Goal: Task Accomplishment & Management: Manage account settings

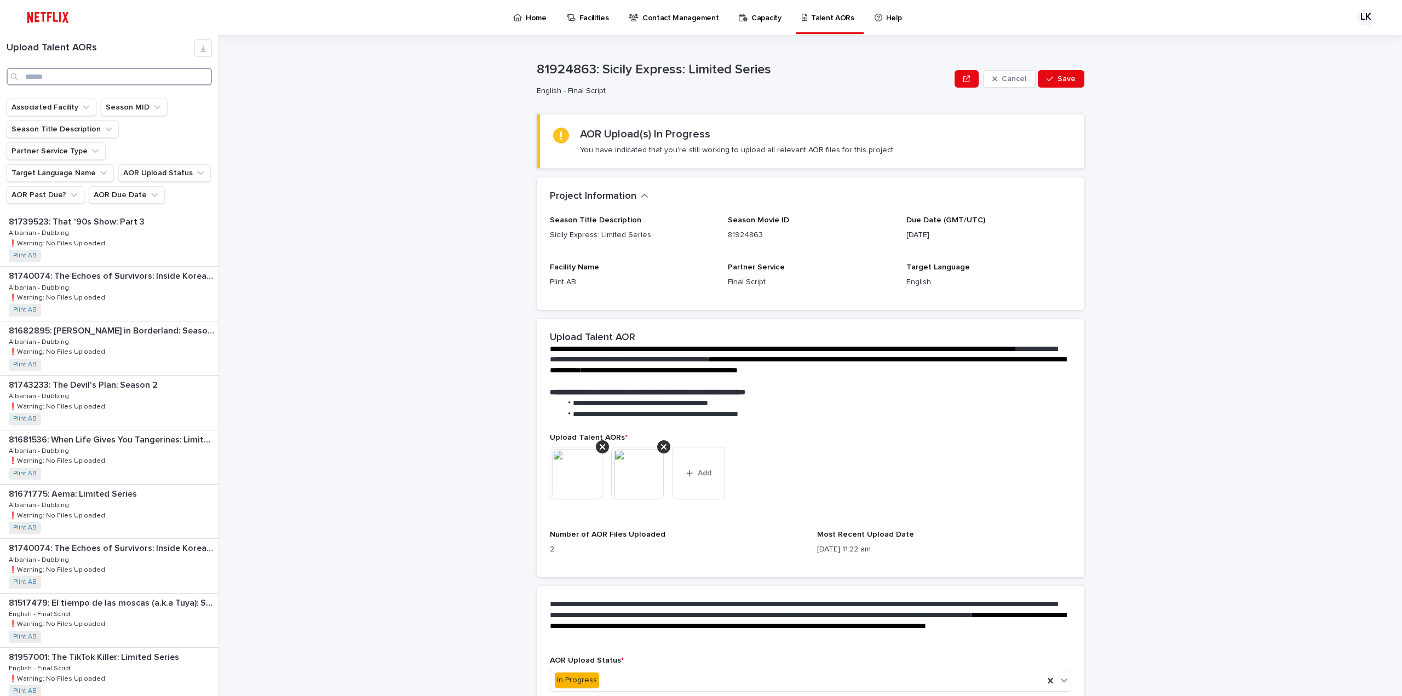
click at [87, 77] on input "Search" at bounding box center [109, 77] width 205 height 18
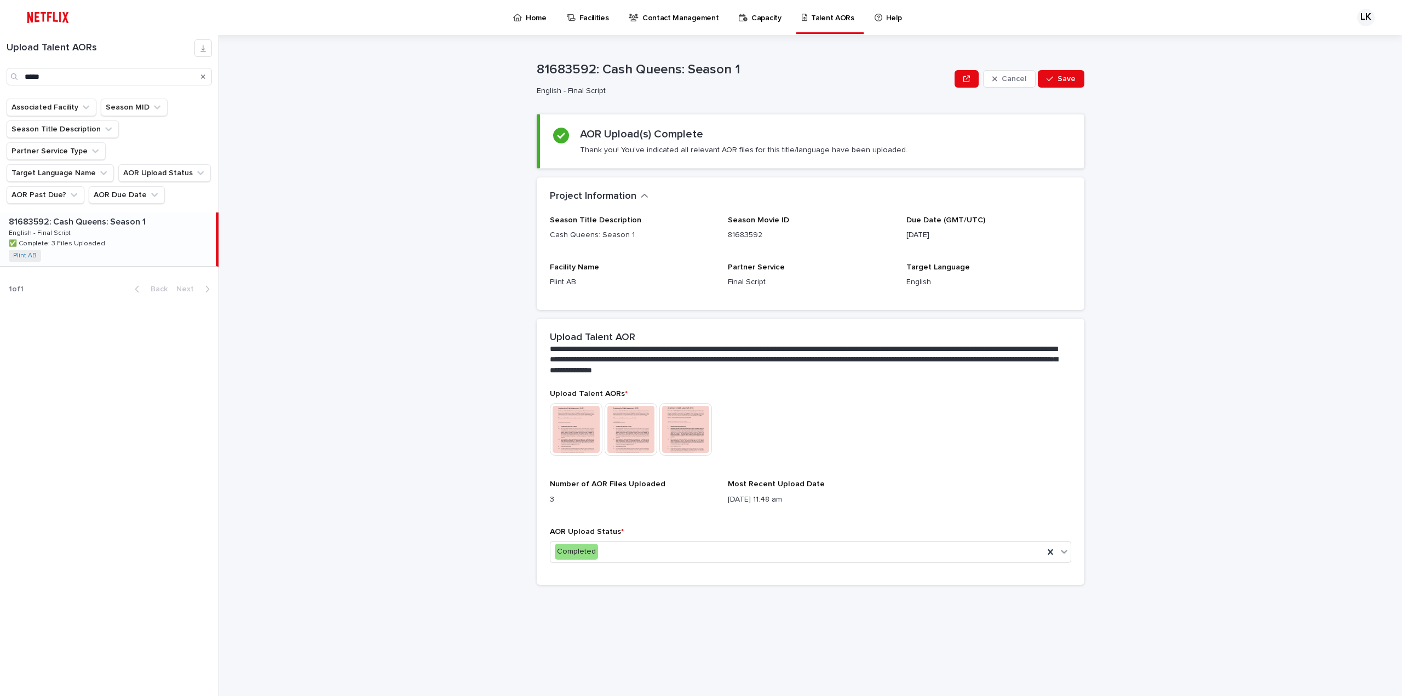
click at [127, 217] on div "81683592: Cash Queens: Season 1 81683592: Cash Queens: Season 1 English - Final…" at bounding box center [108, 239] width 216 height 54
type input "****"
click at [671, 549] on div "Completed" at bounding box center [796, 552] width 493 height 18
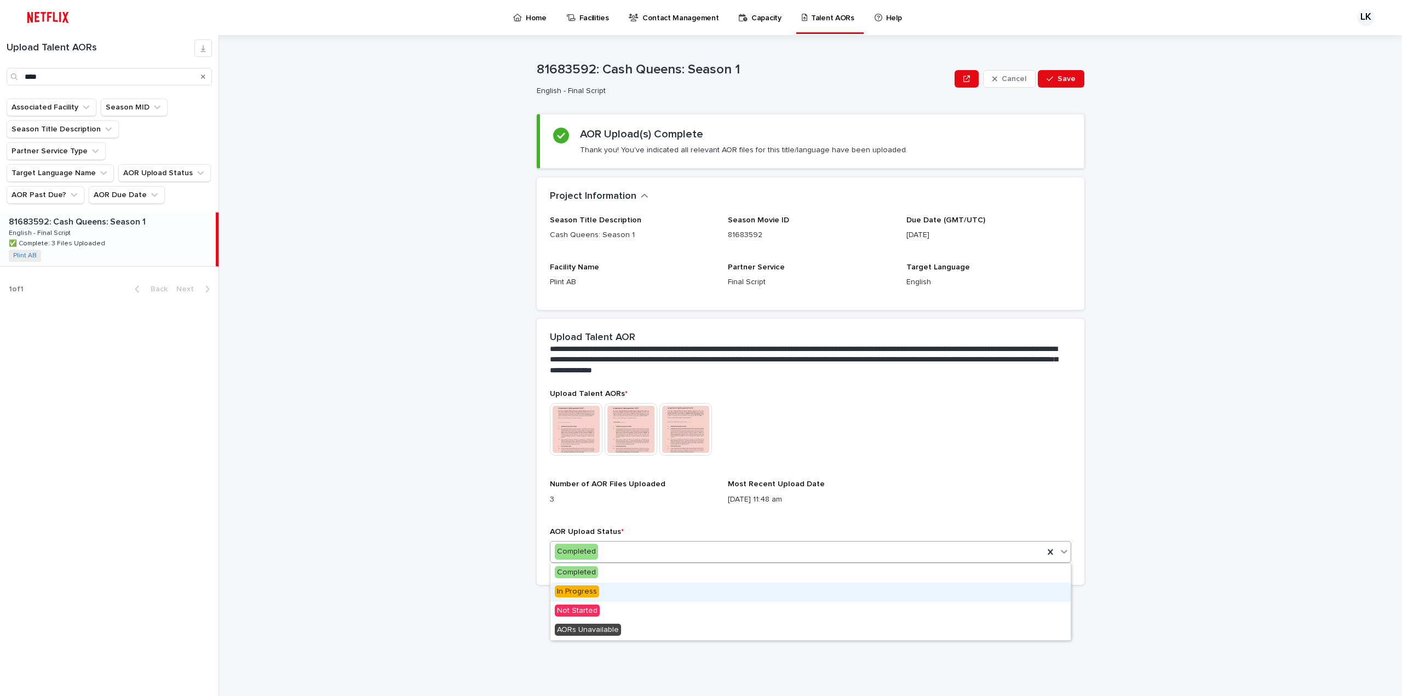
click at [585, 593] on span "In Progress" at bounding box center [577, 591] width 44 height 12
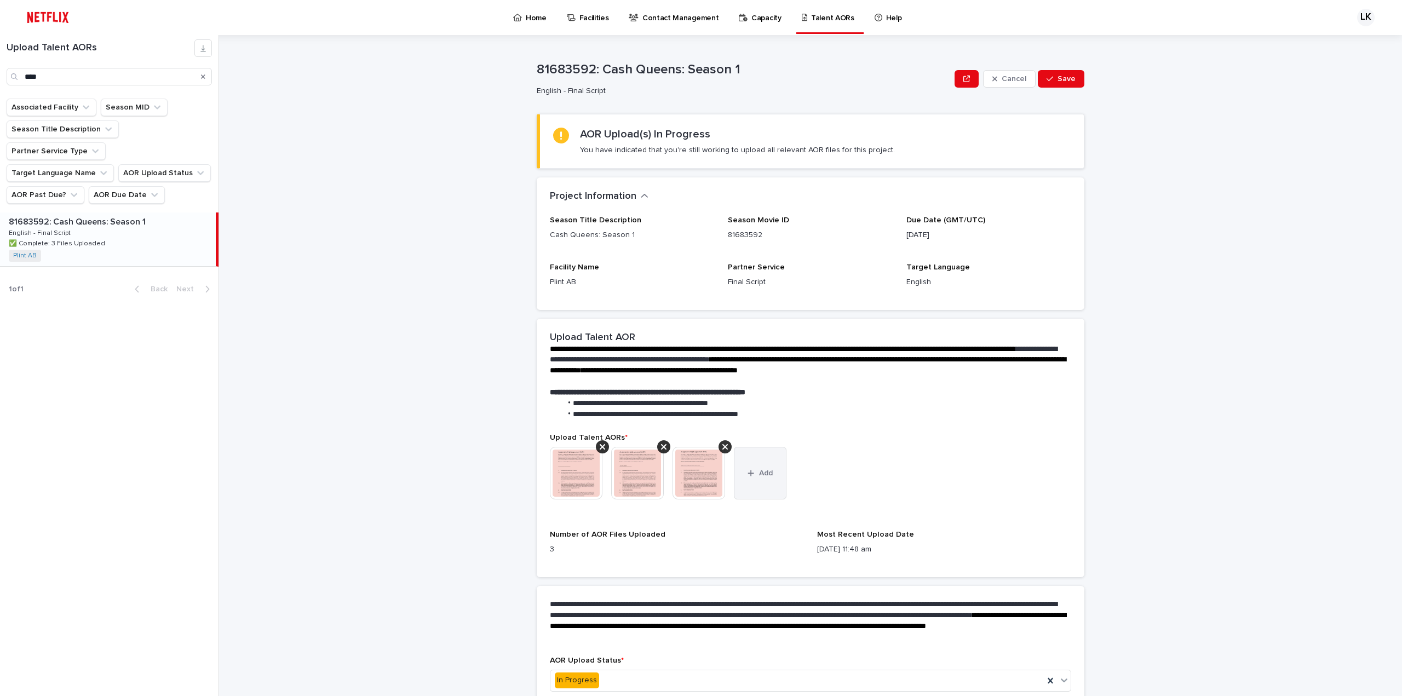
click at [753, 467] on button "Add" at bounding box center [760, 473] width 53 height 53
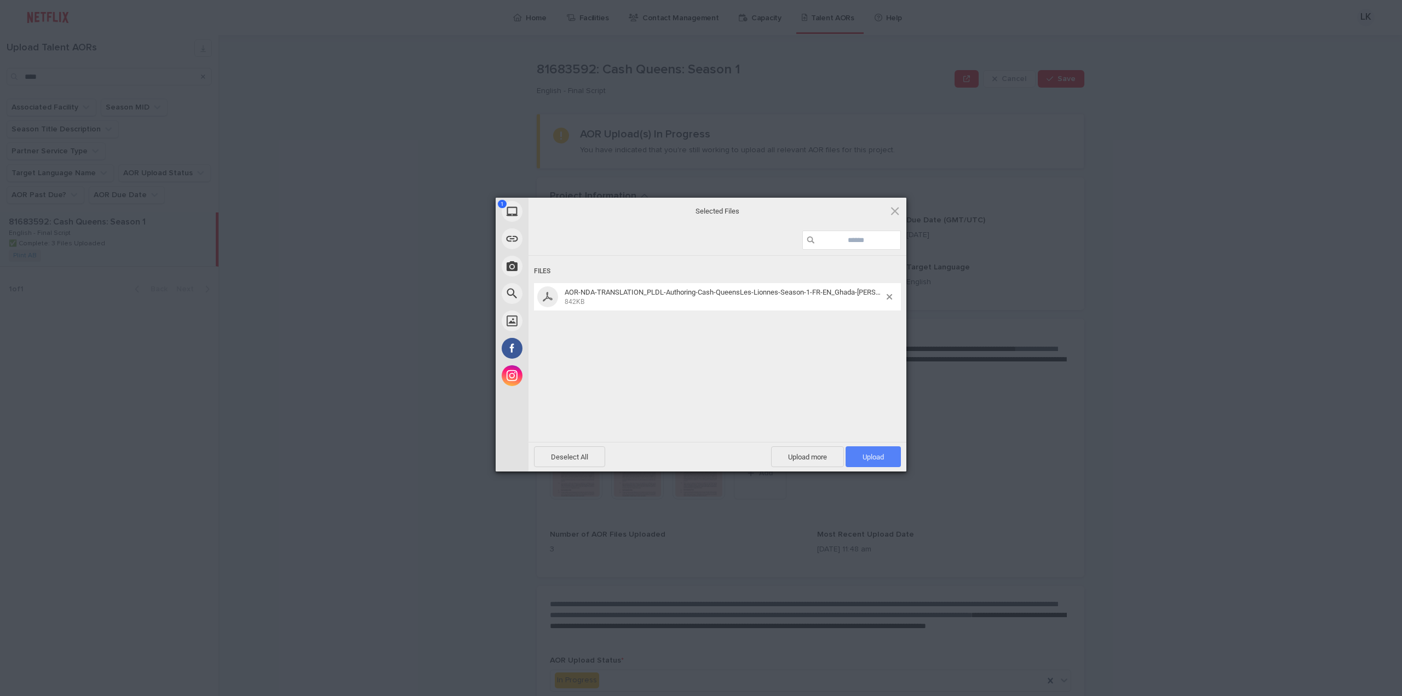
click at [887, 461] on span "Upload 1" at bounding box center [873, 456] width 55 height 21
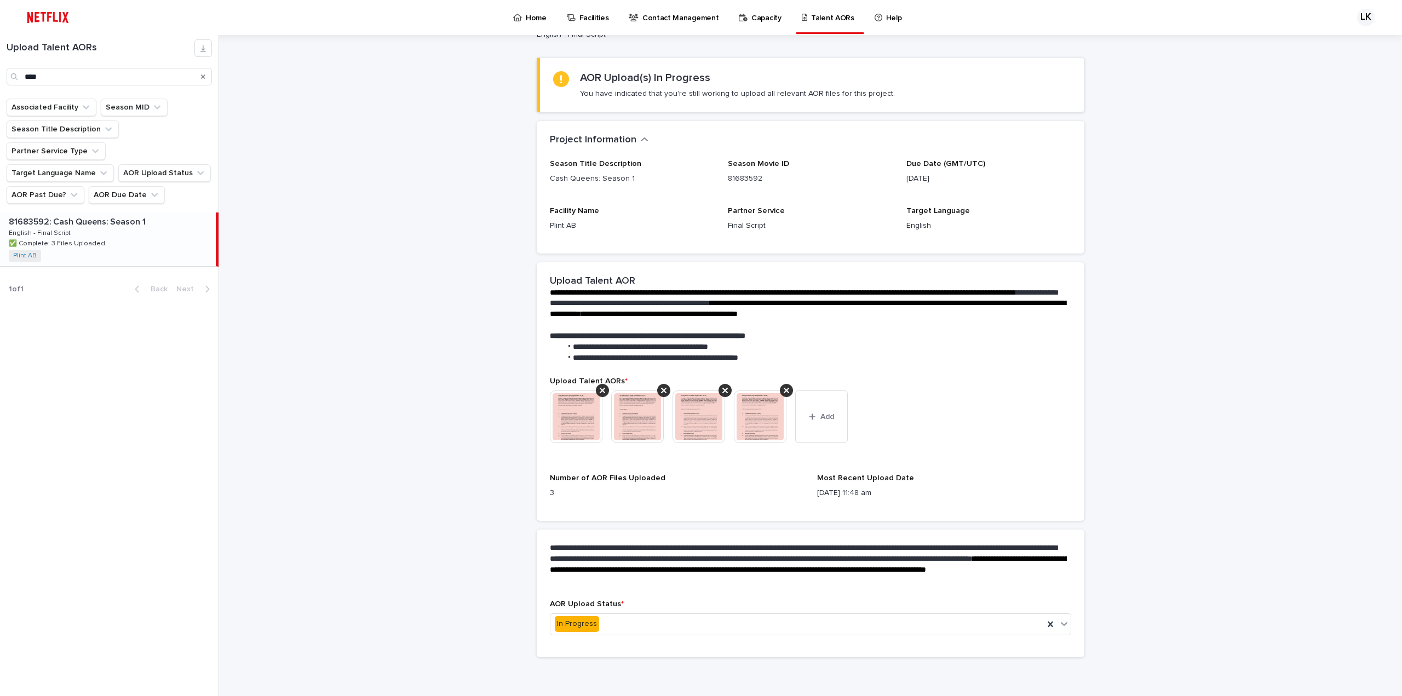
scroll to position [57, 0]
click at [690, 629] on div "In Progress" at bounding box center [796, 623] width 493 height 18
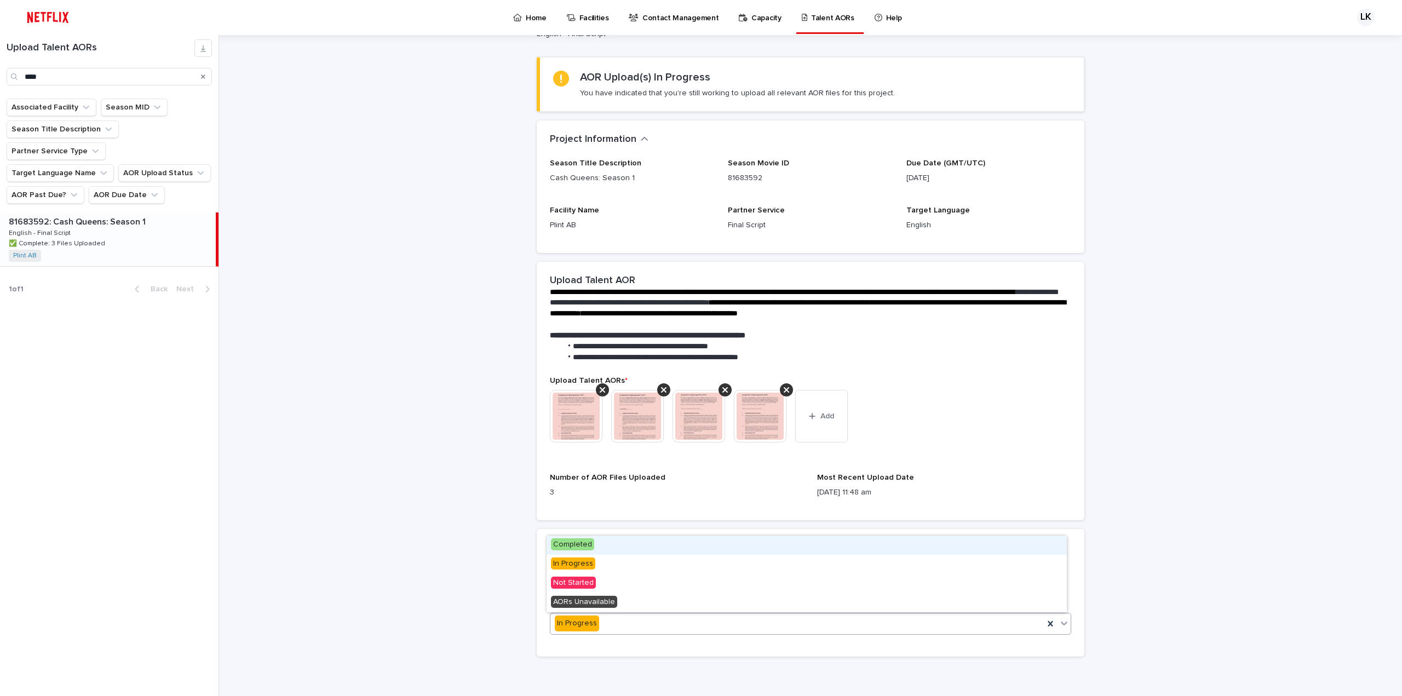
click at [623, 542] on div "Completed" at bounding box center [807, 545] width 520 height 19
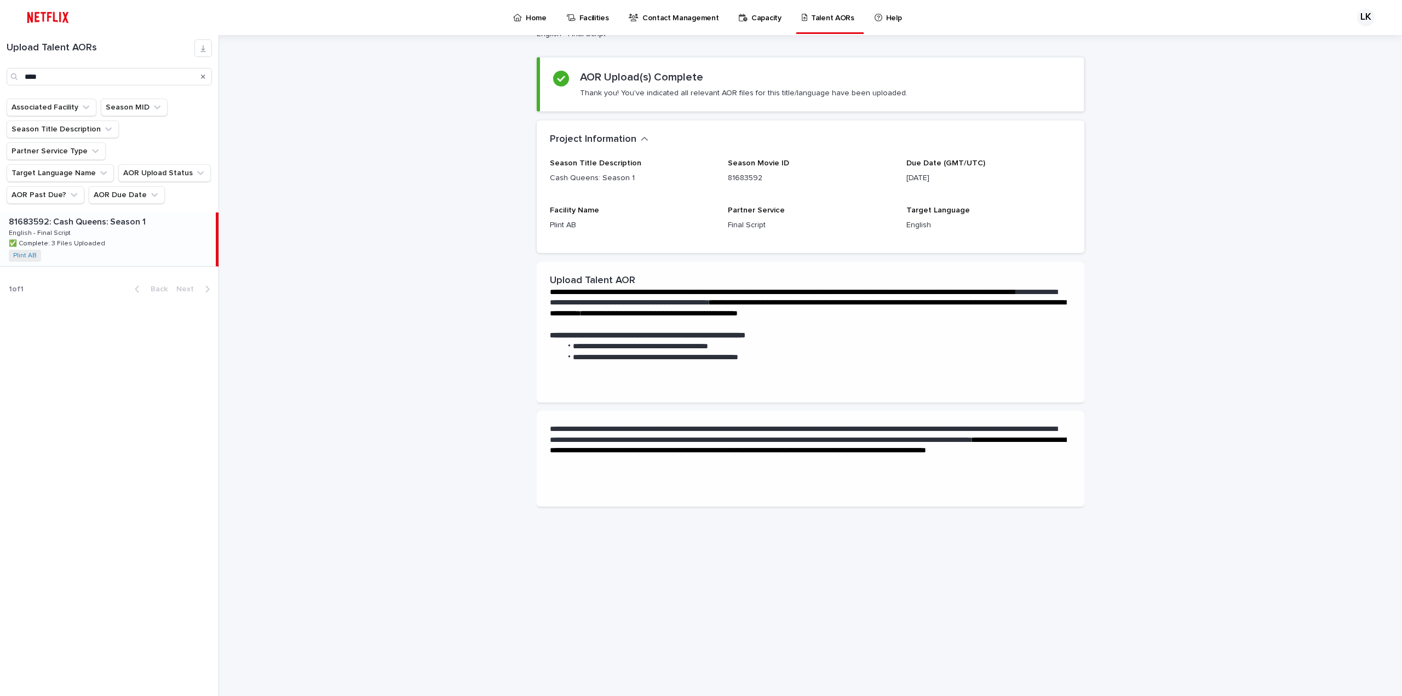
scroll to position [0, 0]
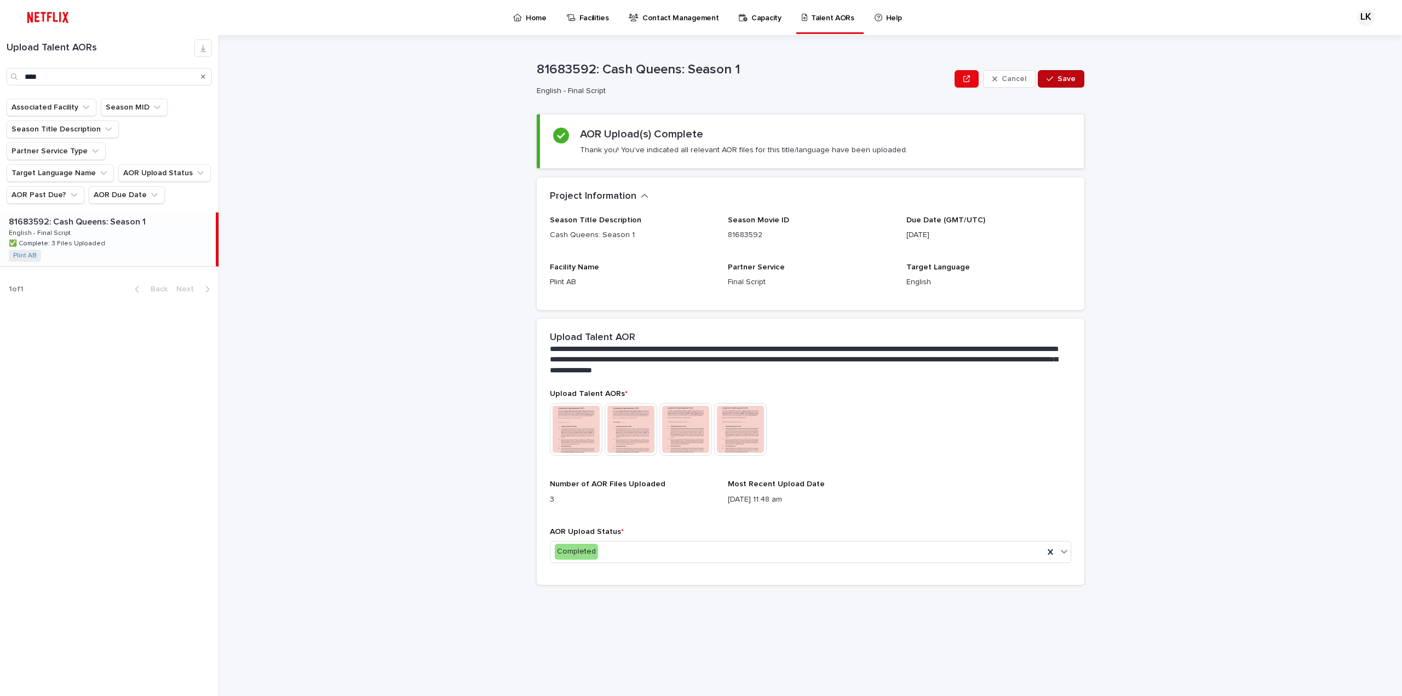
click at [1068, 75] on span "Save" at bounding box center [1067, 79] width 18 height 8
click at [582, 434] on img at bounding box center [576, 429] width 53 height 53
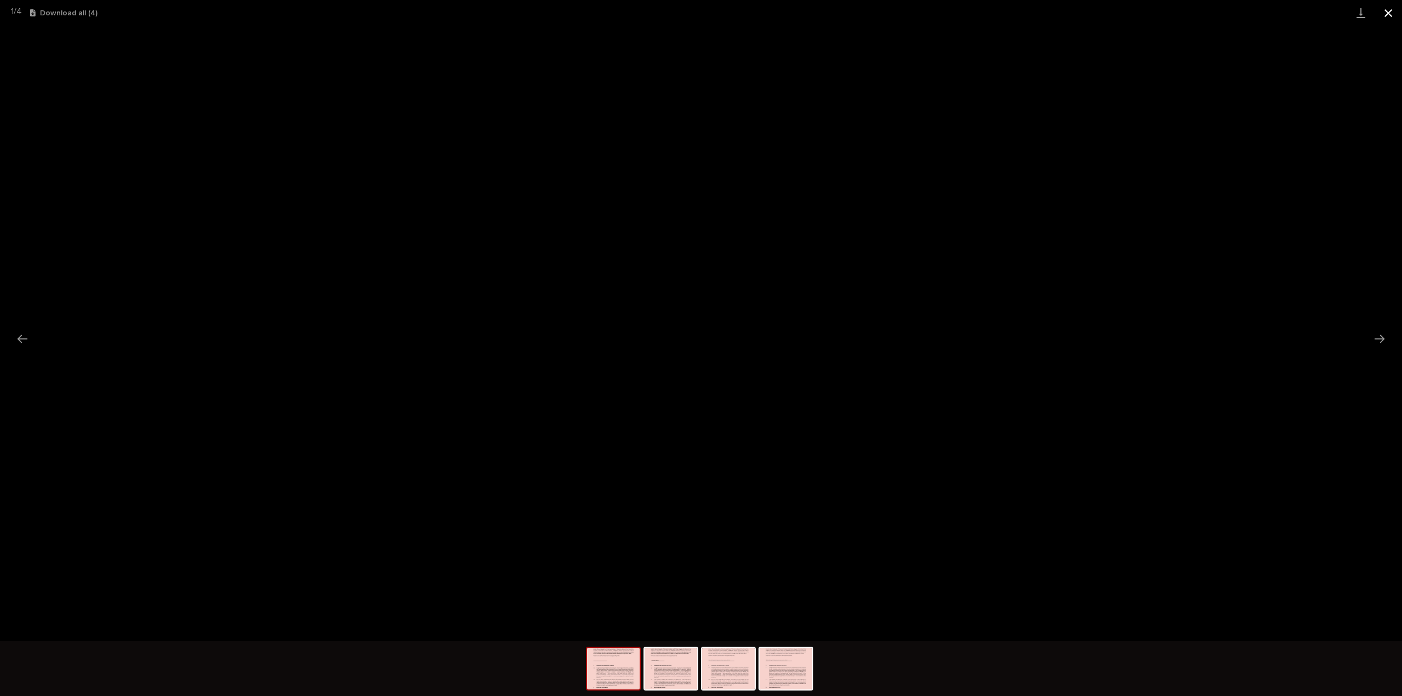
click at [1390, 11] on button "Close gallery" at bounding box center [1388, 13] width 27 height 26
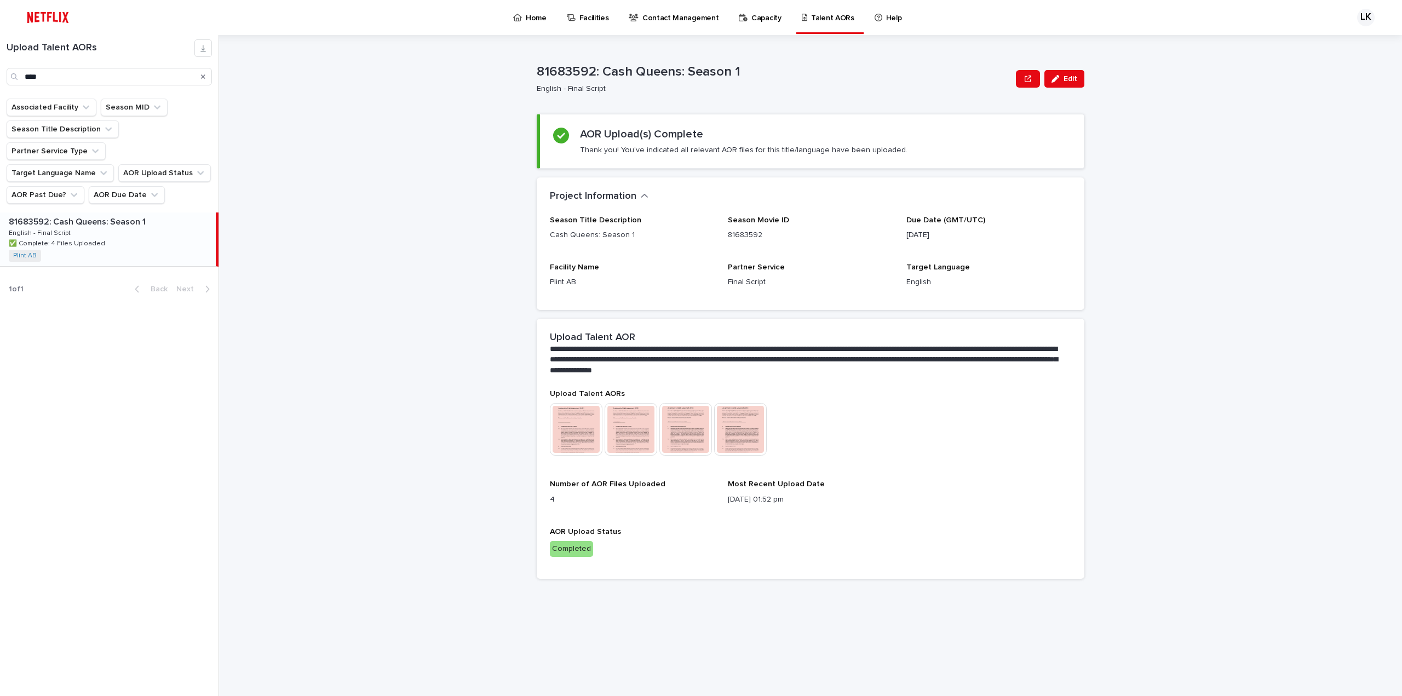
click at [690, 435] on img at bounding box center [685, 429] width 53 height 53
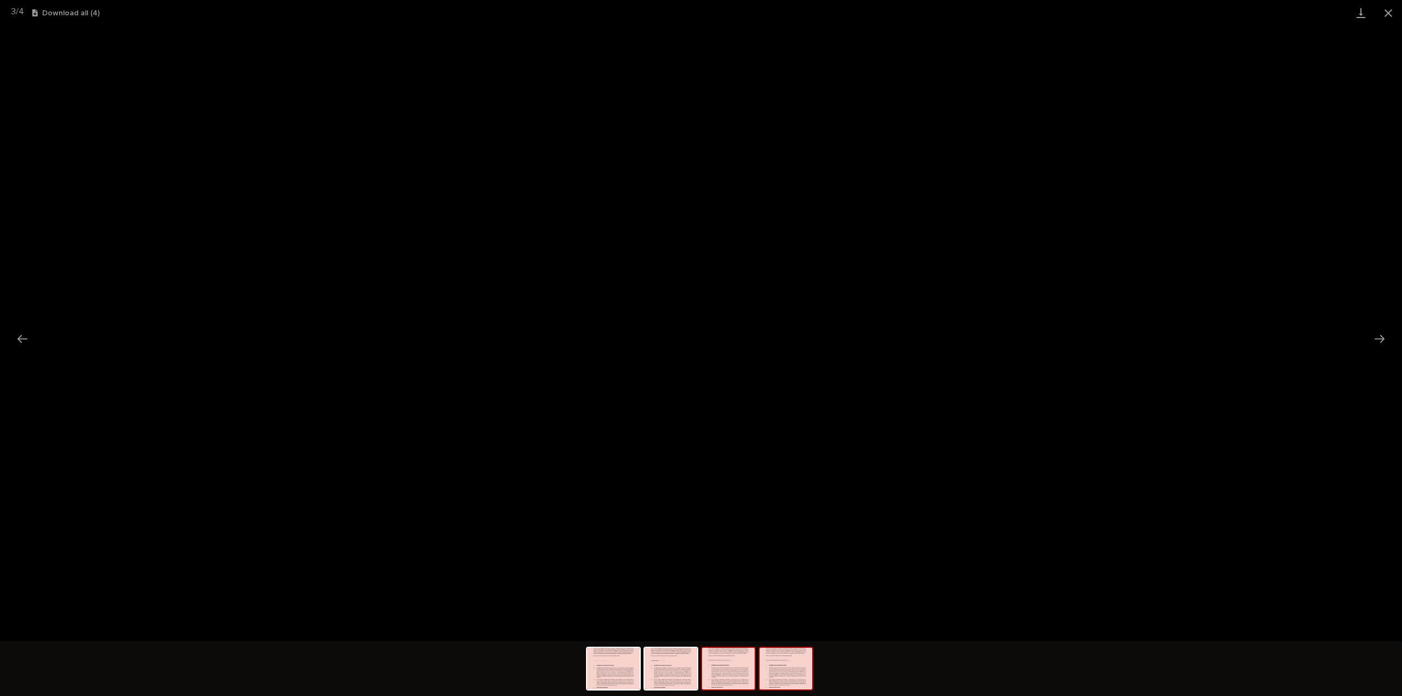
click at [791, 682] on img at bounding box center [786, 669] width 53 height 42
click at [717, 667] on img at bounding box center [728, 669] width 53 height 42
click at [683, 675] on img at bounding box center [671, 669] width 53 height 42
click at [1391, 10] on button "Close gallery" at bounding box center [1388, 13] width 27 height 26
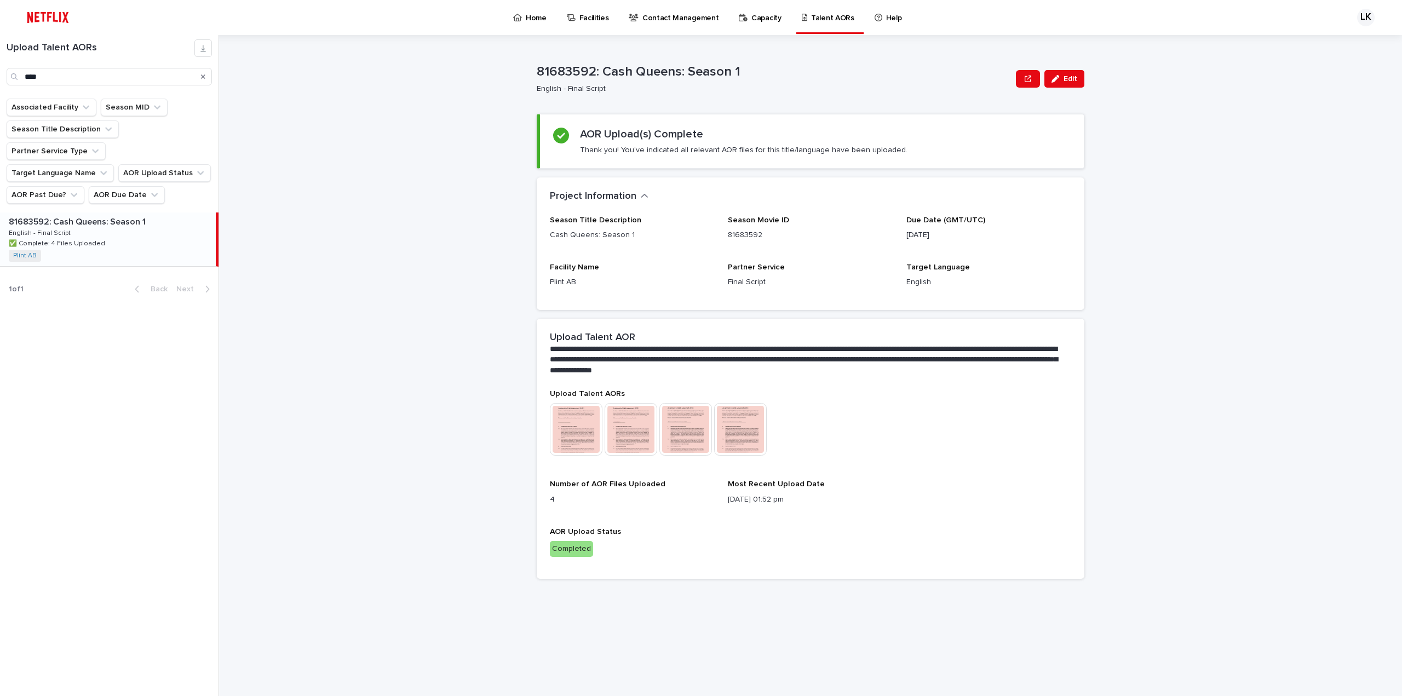
click at [203, 77] on icon "Search" at bounding box center [203, 76] width 4 height 4
